Goal: Check status: Check status

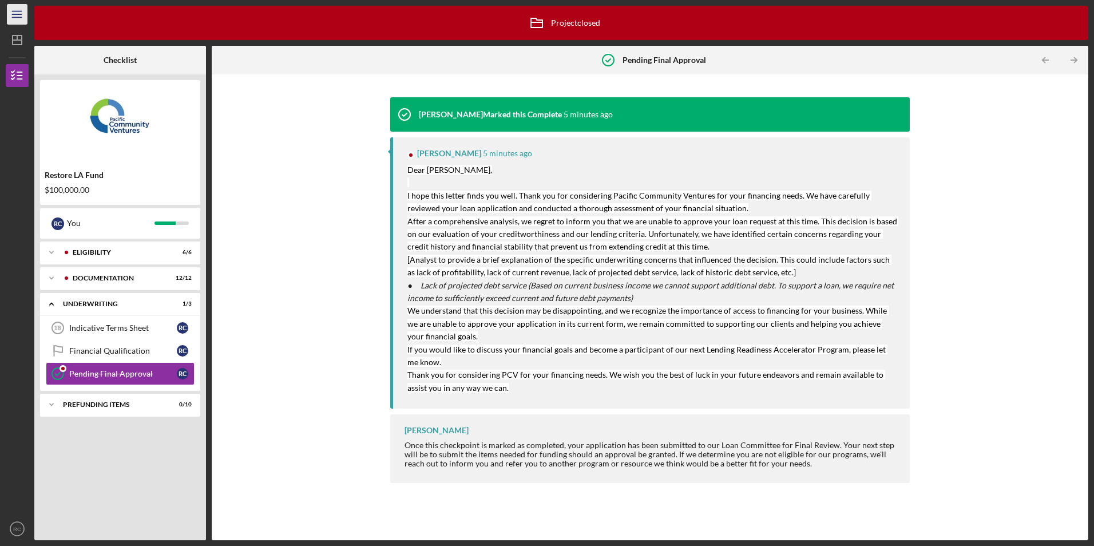
click at [17, 8] on icon "Icon/Menu" at bounding box center [18, 15] width 26 height 26
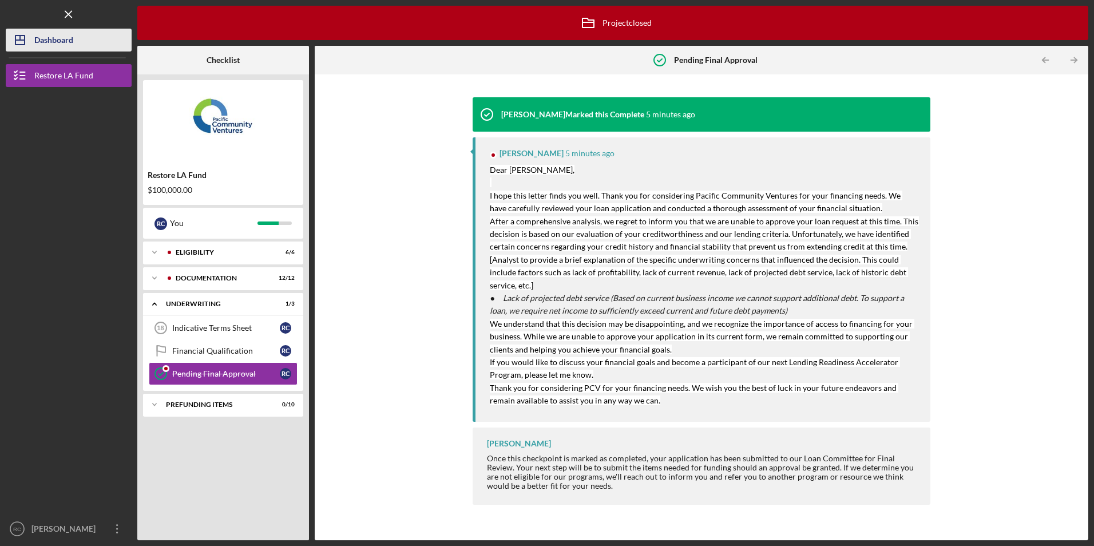
click at [26, 34] on icon "Icon/Dashboard" at bounding box center [20, 40] width 29 height 29
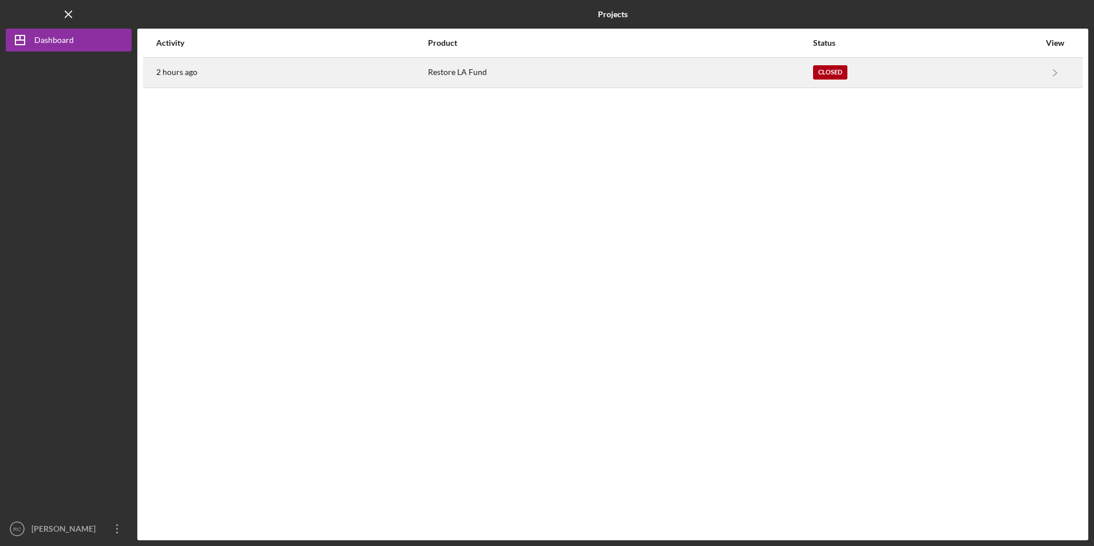
click at [463, 74] on div "Restore LA Fund" at bounding box center [620, 72] width 384 height 29
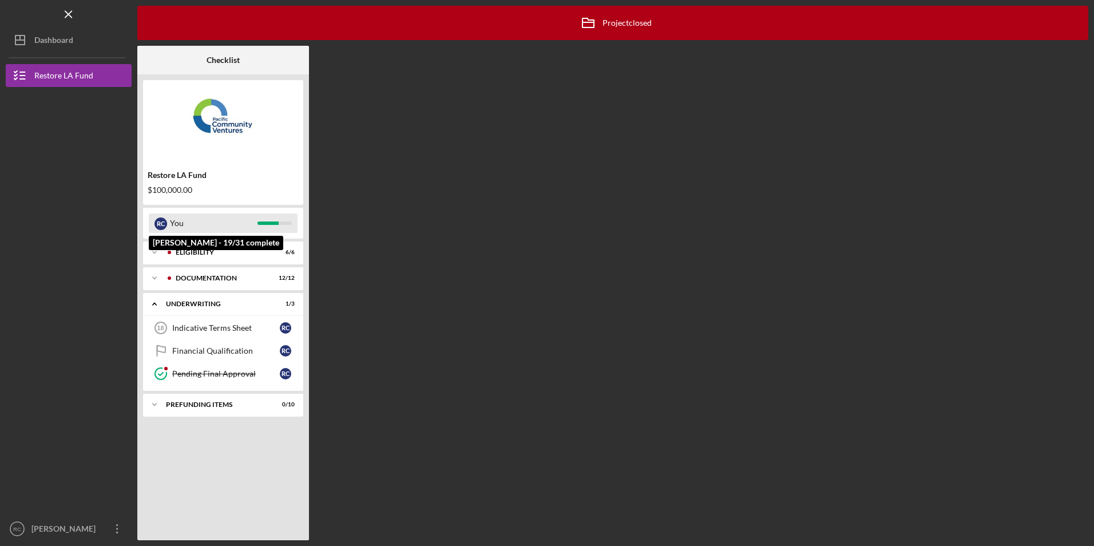
click at [258, 222] on div at bounding box center [267, 222] width 21 height 3
click at [68, 13] on icon "Icon/Menu Close" at bounding box center [69, 15] width 26 height 26
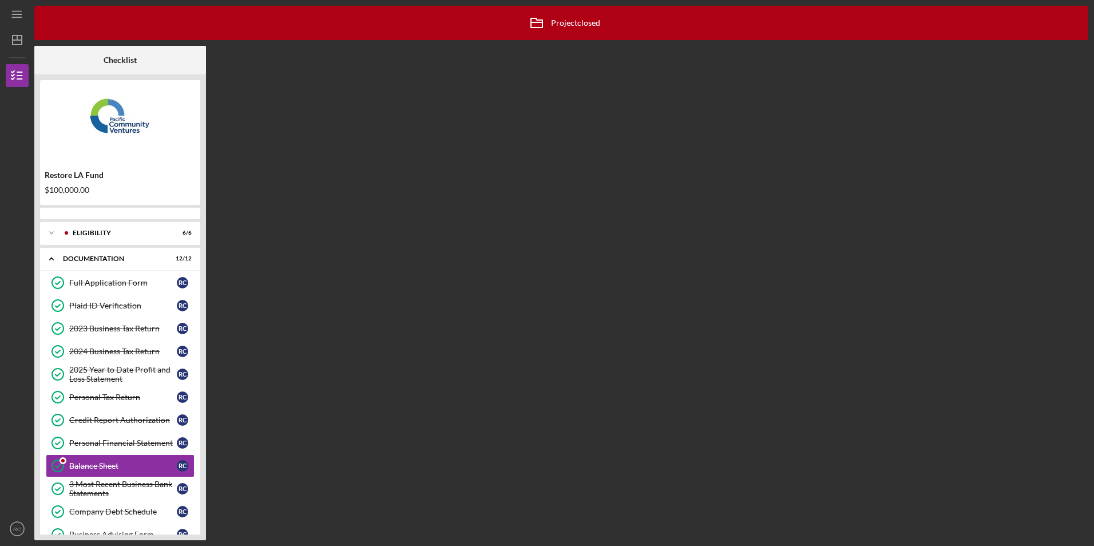
scroll to position [88, 0]
